Goal: Ask a question

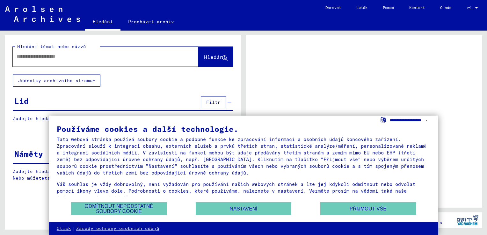
click at [426, 120] on select "**********" at bounding box center [410, 120] width 40 height 9
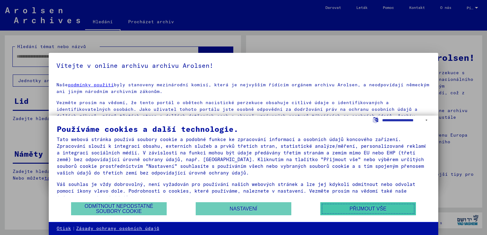
click at [354, 205] on button "Přijmout vše" at bounding box center [368, 208] width 96 height 13
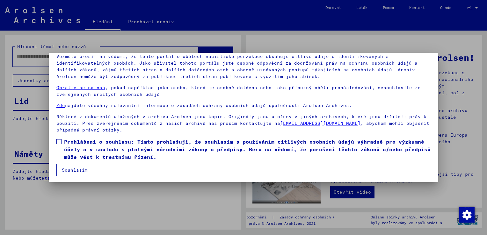
scroll to position [47, 0]
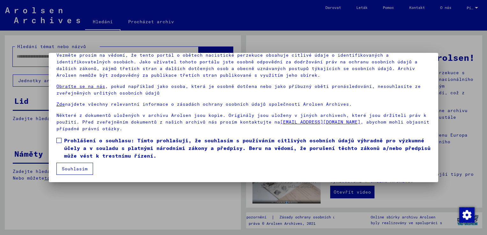
click at [58, 140] on span at bounding box center [58, 140] width 5 height 5
click at [76, 168] on button "Souhlasím" at bounding box center [74, 169] width 37 height 12
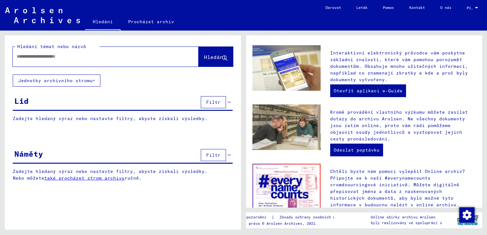
scroll to position [213, 0]
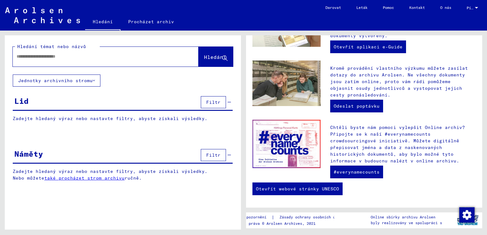
click at [388, 6] on link "Pomoc" at bounding box center [388, 7] width 26 height 15
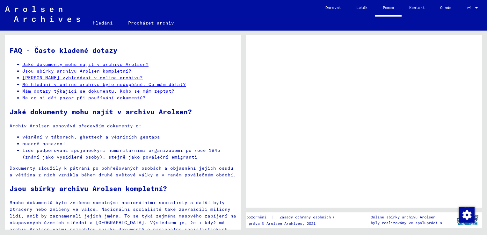
click at [84, 87] on link "Mé hledání v online archivu bylo neúspěšné. Co mám dělat?" at bounding box center [104, 85] width 164 height 6
click at [89, 87] on link "Mé hledání v online archivu bylo neúspěšné. Co mám dělat?" at bounding box center [104, 85] width 164 height 6
